Goal: Check status

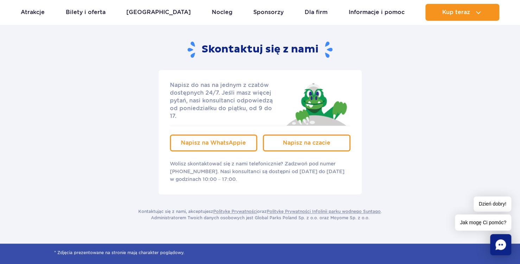
scroll to position [141, 0]
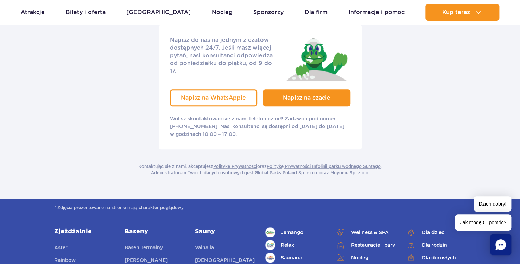
click at [334, 89] on link "Napisz na czacie" at bounding box center [307, 97] width 88 height 17
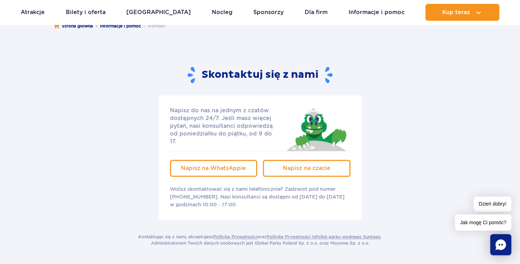
scroll to position [0, 0]
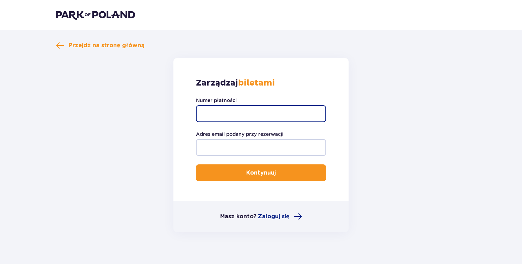
click at [260, 115] on input "Numer płatności" at bounding box center [261, 113] width 130 height 17
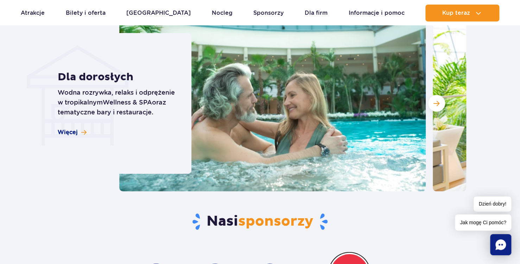
scroll to position [2189, 0]
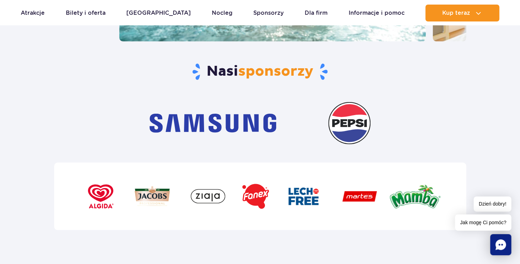
click at [502, 248] on icon "Chat" at bounding box center [500, 244] width 11 height 11
